Goal: Task Accomplishment & Management: Use online tool/utility

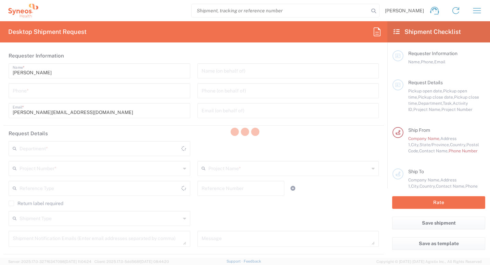
type input "3301"
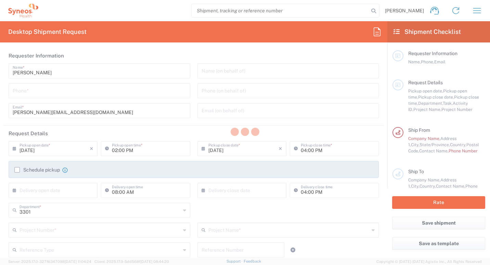
type input "[GEOGRAPHIC_DATA]"
type input "INC Research Clin Svcs [GEOGRAPHIC_DATA]"
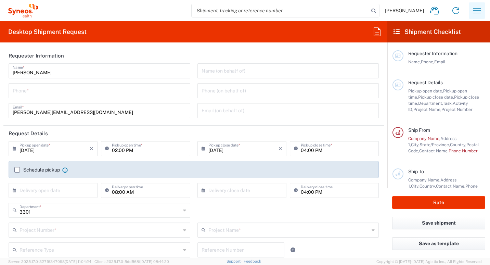
click at [477, 8] on icon "button" at bounding box center [476, 10] width 11 height 11
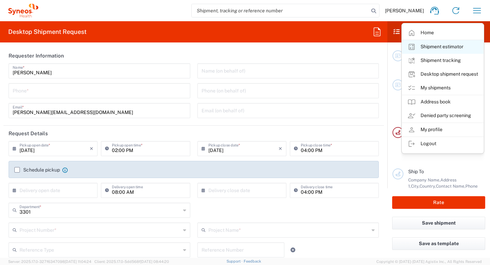
click at [461, 47] on link "Shipment estimator" at bounding box center [442, 47] width 81 height 14
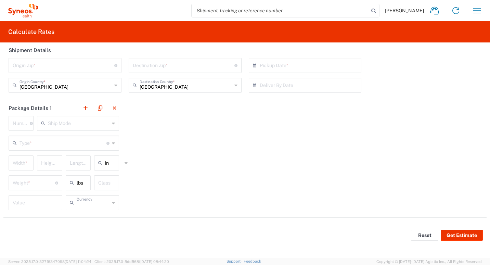
type input "US Dollar"
click at [76, 63] on input "undefined" at bounding box center [64, 65] width 102 height 12
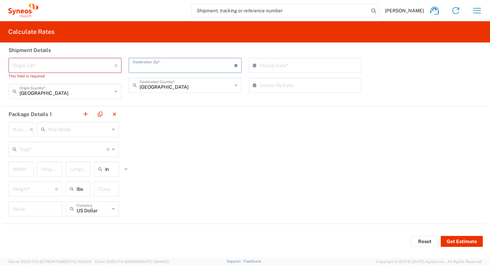
click at [216, 69] on input "undefined" at bounding box center [184, 65] width 102 height 12
click at [298, 73] on div "× Pickup Date *" at bounding box center [305, 65] width 113 height 15
click at [299, 84] on input "text" at bounding box center [307, 85] width 94 height 12
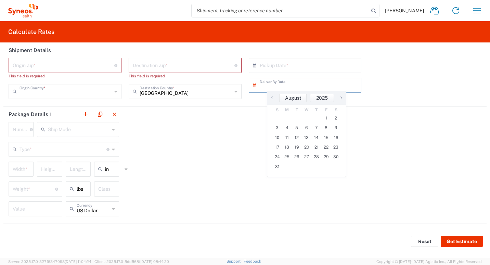
click at [97, 93] on input "text" at bounding box center [65, 91] width 92 height 12
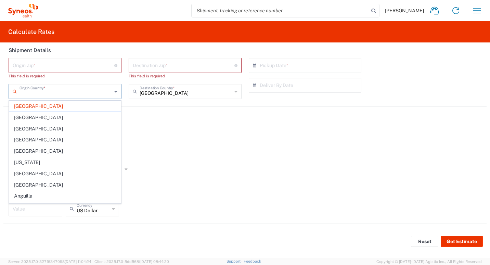
click at [204, 114] on div "Package Details 1 Number * Number of packages of specified package type and dim…" at bounding box center [244, 164] width 483 height 117
type input "[GEOGRAPHIC_DATA]"
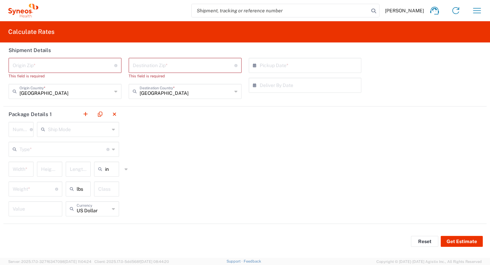
click at [115, 93] on icon at bounding box center [115, 91] width 3 height 11
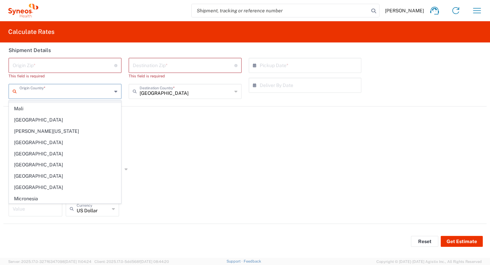
scroll to position [1539, 0]
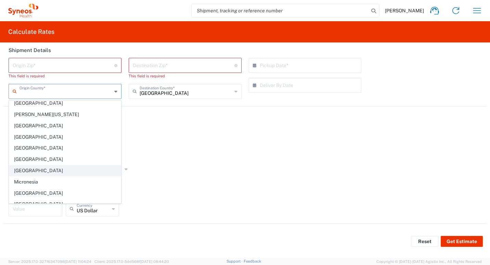
click at [52, 165] on span "[GEOGRAPHIC_DATA]" at bounding box center [65, 170] width 112 height 11
type input "[GEOGRAPHIC_DATA]"
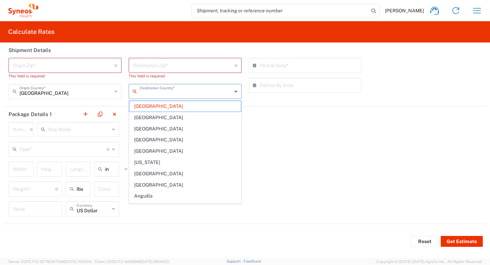
click at [184, 92] on input "text" at bounding box center [186, 91] width 92 height 12
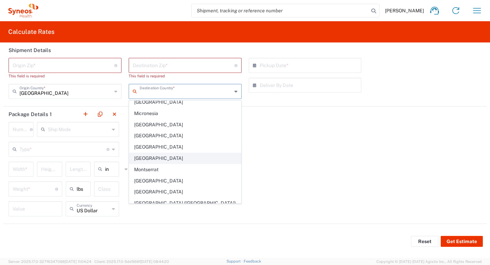
scroll to position [1574, 0]
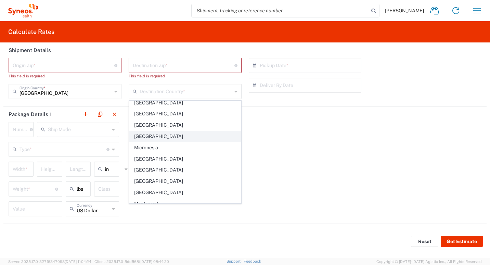
click at [157, 131] on span "[GEOGRAPHIC_DATA]" at bounding box center [185, 136] width 112 height 11
type input "[GEOGRAPHIC_DATA]"
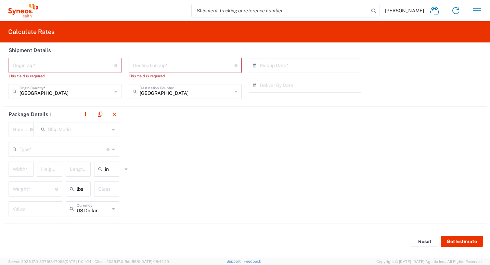
click at [95, 65] on input "undefined" at bounding box center [64, 65] width 102 height 12
type input "54060"
click at [181, 70] on input "undefined" at bounding box center [184, 65] width 102 height 12
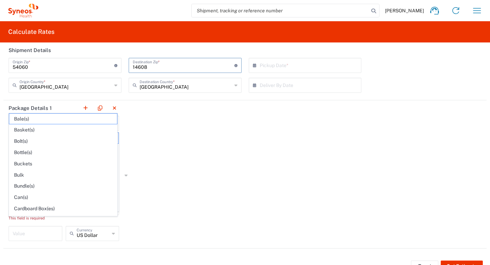
type input "KIN030716VB2"
click at [176, 128] on div "Package Details 1 Number * Number of packages of specified package type and dim…" at bounding box center [244, 174] width 483 height 148
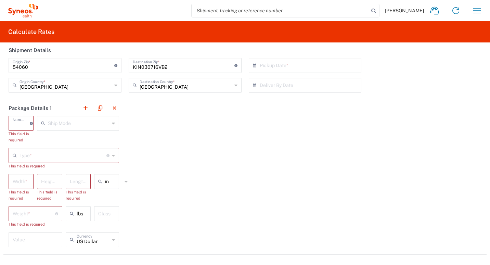
click at [18, 128] on input "number" at bounding box center [21, 123] width 17 height 12
type input "[DATE]"
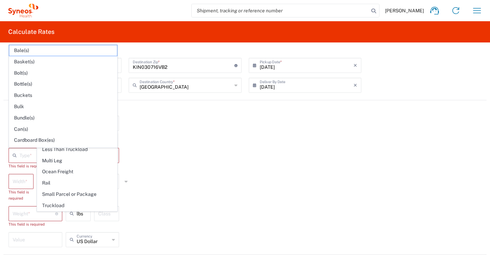
click at [197, 145] on div "Package Details 1 Number * Number of packages of specified package type and dim…" at bounding box center [244, 177] width 483 height 154
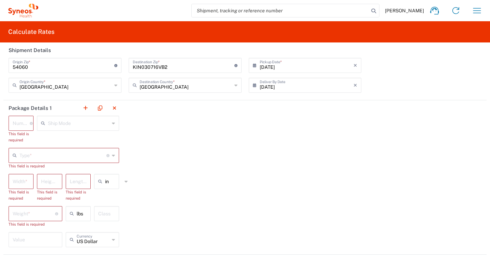
click at [21, 129] on div "Number * Number of packages of specified package type and dimensions" at bounding box center [21, 123] width 25 height 15
click at [18, 123] on input "number" at bounding box center [21, 123] width 17 height 12
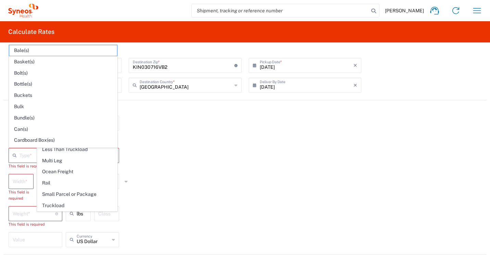
click at [178, 175] on div "Package Details 1 Number * Number of packages of specified package type and dim…" at bounding box center [244, 177] width 483 height 154
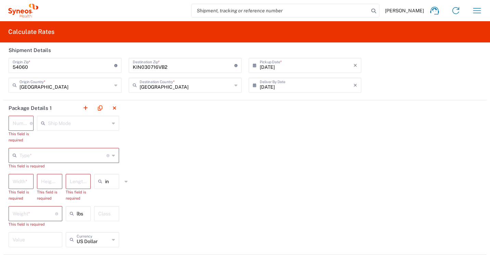
click at [76, 116] on div "Ship Mode" at bounding box center [78, 123] width 82 height 15
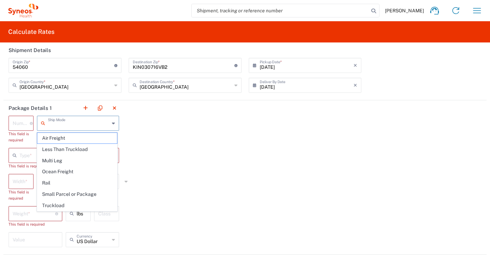
click at [24, 120] on input "number" at bounding box center [21, 123] width 17 height 12
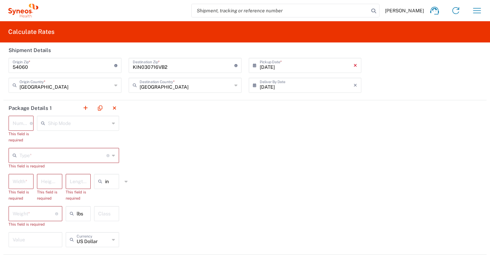
click at [353, 68] on icon "×" at bounding box center [355, 65] width 4 height 11
click at [353, 87] on icon "×" at bounding box center [355, 85] width 4 height 11
click at [22, 122] on input "number" at bounding box center [21, 123] width 17 height 12
click at [182, 145] on div "Package Details 1 Number * Number of packages of specified package type and dim…" at bounding box center [244, 177] width 483 height 154
click at [164, 131] on div "Package Details 1 Number * Number of packages of specified package type and dim…" at bounding box center [244, 177] width 483 height 154
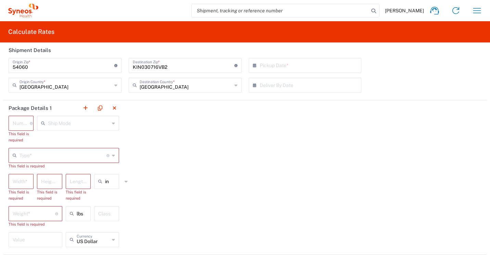
click at [108, 122] on input "text" at bounding box center [79, 123] width 62 height 12
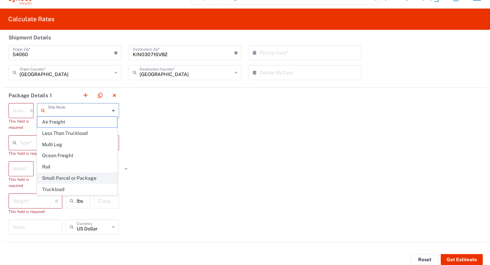
scroll to position [25, 0]
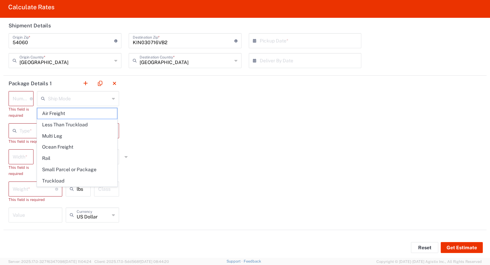
click at [243, 143] on div "Package Details 1 Number * Number of packages of specified package type and dim…" at bounding box center [244, 153] width 483 height 154
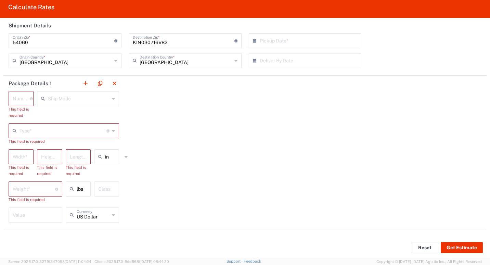
scroll to position [0, 0]
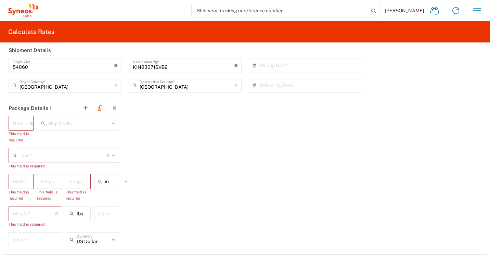
click at [225, 183] on div "Package Details 1 Number * Number of packages of specified package type and dim…" at bounding box center [244, 177] width 483 height 154
click at [23, 180] on input "number" at bounding box center [21, 181] width 17 height 12
click at [318, 161] on div "Package Details 1 Number * Number of packages of specified package type and dim…" at bounding box center [244, 177] width 483 height 154
click at [36, 217] on input "number" at bounding box center [34, 213] width 42 height 12
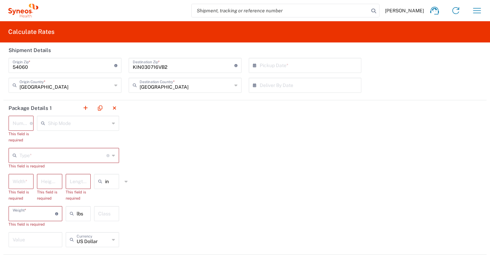
click at [283, 168] on div "Package Details 1 Number * Number of packages of specified package type and dim…" at bounding box center [244, 177] width 483 height 154
click at [170, 117] on div "Package Details 1 Number * Number of packages of specified package type and dim…" at bounding box center [244, 177] width 483 height 154
click at [21, 123] on input "number" at bounding box center [21, 123] width 17 height 12
type input "[DATE]"
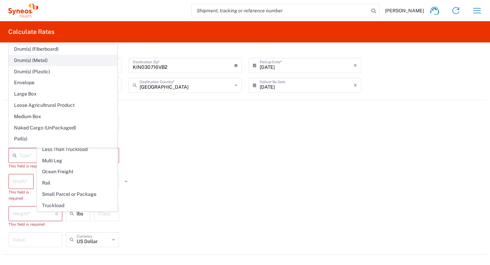
scroll to position [171, 0]
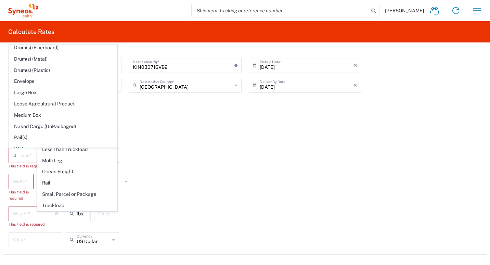
click at [52, 79] on span "Envelope" at bounding box center [63, 81] width 108 height 11
type input "1"
type input "Envelope"
type input "12.5"
type input "0.25"
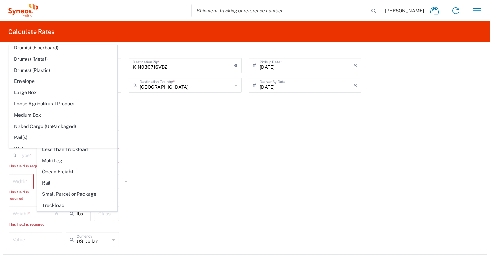
type input "9.5"
type input "1"
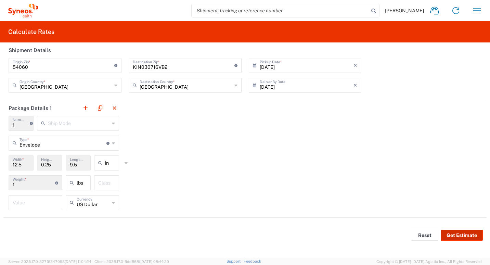
click at [469, 234] on button "Get Estimate" at bounding box center [462, 235] width 42 height 11
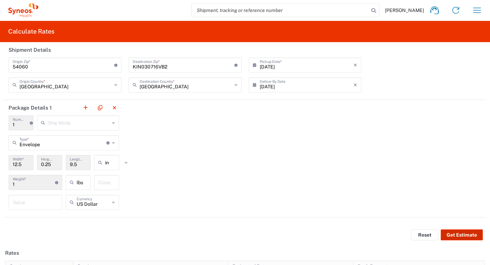
scroll to position [0, 0]
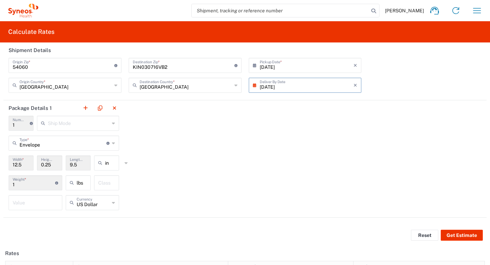
click at [301, 89] on input "[DATE]" at bounding box center [307, 85] width 94 height 12
click at [384, 72] on div "Origin Zip * Enter Origin Zip here [GEOGRAPHIC_DATA] Origin Country * [GEOGRAPH…" at bounding box center [245, 78] width 480 height 40
click at [343, 84] on input "[DATE]" at bounding box center [307, 85] width 94 height 12
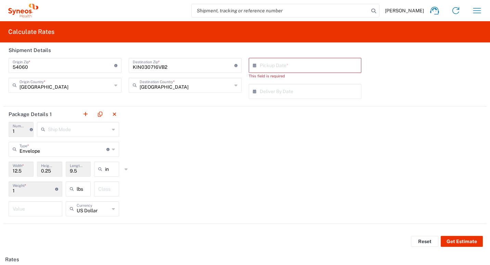
click at [272, 66] on input "text" at bounding box center [307, 65] width 94 height 12
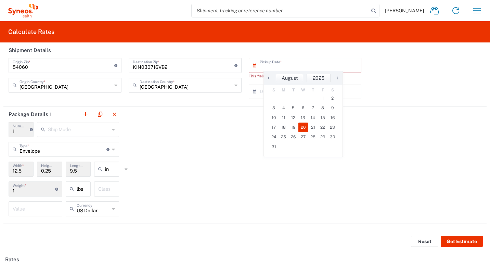
click at [303, 126] on span "20" at bounding box center [303, 127] width 10 height 10
type input "[DATE]"
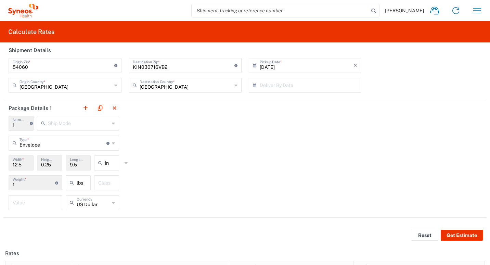
click at [288, 82] on input "text" at bounding box center [307, 85] width 94 height 12
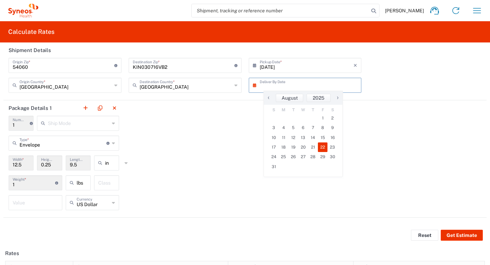
click at [321, 146] on span "22" at bounding box center [323, 147] width 10 height 10
type input "[DATE]"
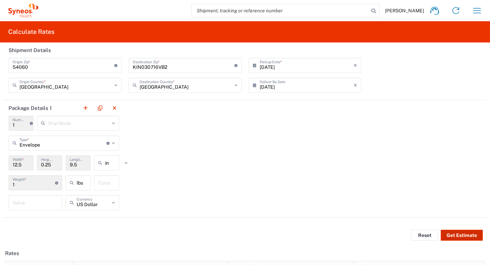
click at [454, 232] on button "Get Estimate" at bounding box center [462, 235] width 42 height 11
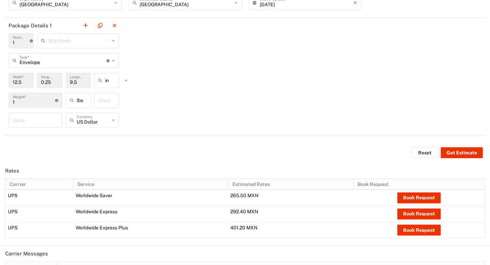
scroll to position [128, 0]
